Goal: Use online tool/utility: Utilize a website feature to perform a specific function

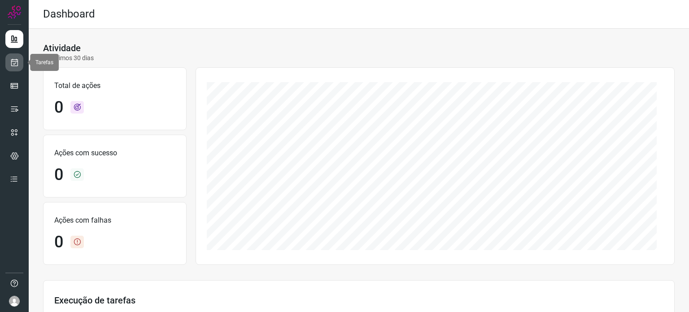
click at [13, 65] on icon at bounding box center [14, 62] width 9 height 9
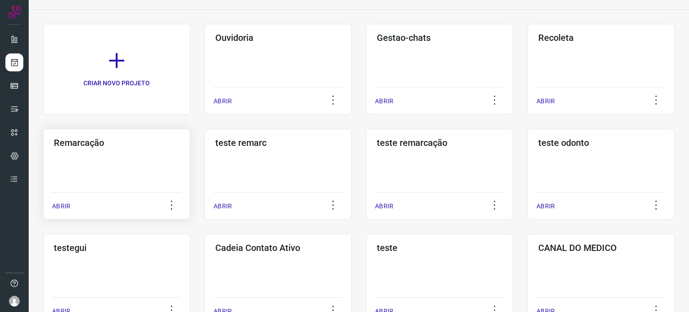
scroll to position [135, 0]
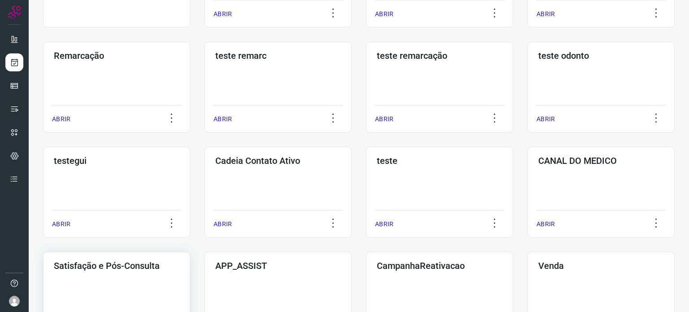
click at [126, 261] on h3 "Satisfação e Pós-Consulta" at bounding box center [117, 265] width 126 height 11
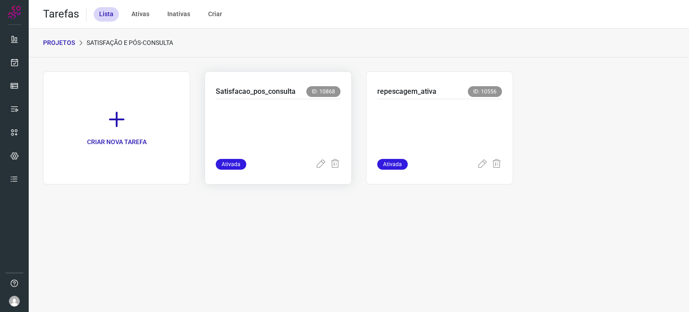
click at [297, 123] on p at bounding box center [278, 126] width 125 height 45
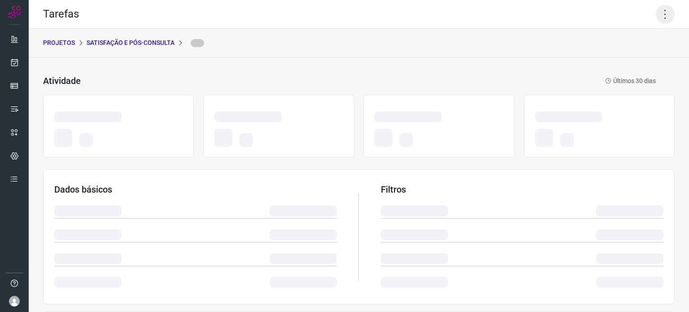
click at [656, 11] on icon at bounding box center [665, 14] width 19 height 19
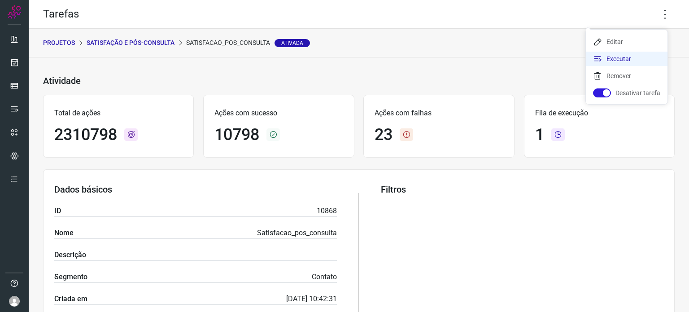
click at [608, 62] on li "Executar" at bounding box center [627, 59] width 82 height 14
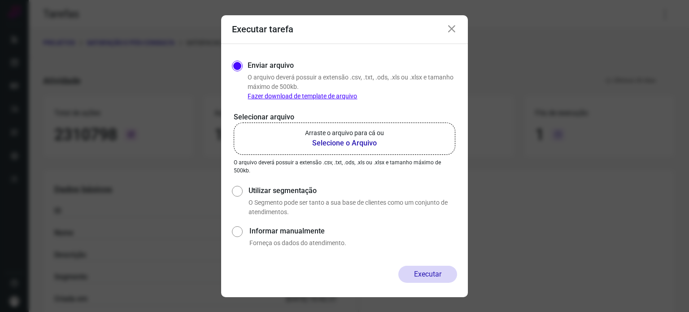
click at [350, 131] on p "Arraste o arquivo para cá ou" at bounding box center [344, 132] width 79 height 9
click at [0, 0] on input "Arraste o arquivo para cá ou Selecione o Arquivo" at bounding box center [0, 0] width 0 height 0
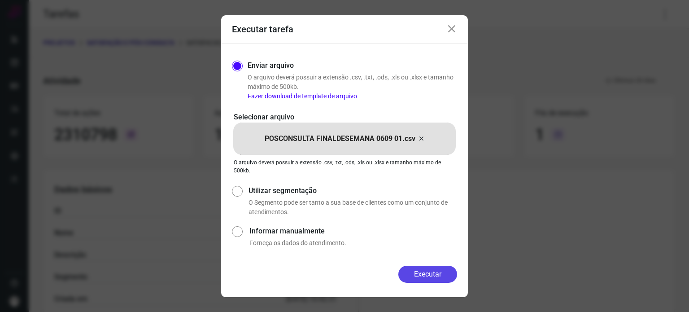
click at [427, 271] on button "Executar" at bounding box center [427, 273] width 59 height 17
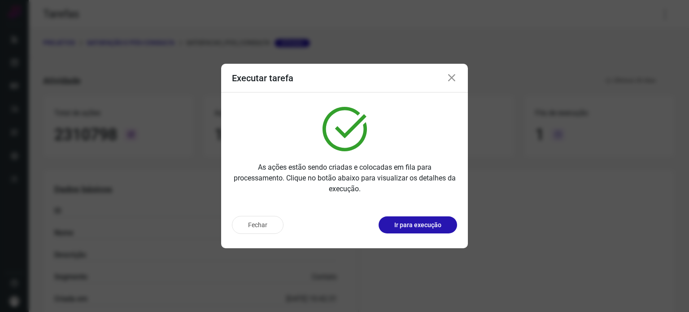
click at [429, 226] on p "Ir para execução" at bounding box center [417, 224] width 47 height 9
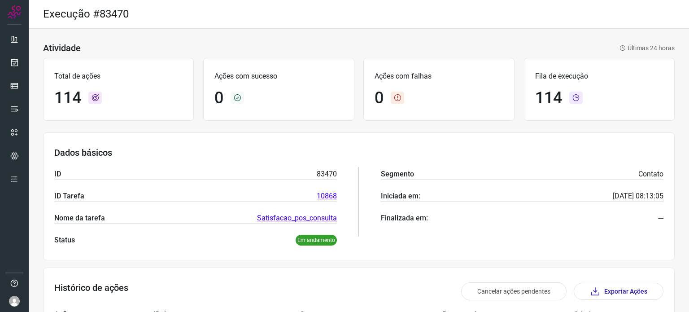
click at [387, 10] on div "Execução #83470" at bounding box center [359, 14] width 660 height 29
click at [300, 39] on div "Atividade Últimas 24 horas Total de ações 232 Ações com sucesso 0 Ações com fal…" at bounding box center [359, 310] width 660 height 562
